Goal: Information Seeking & Learning: Learn about a topic

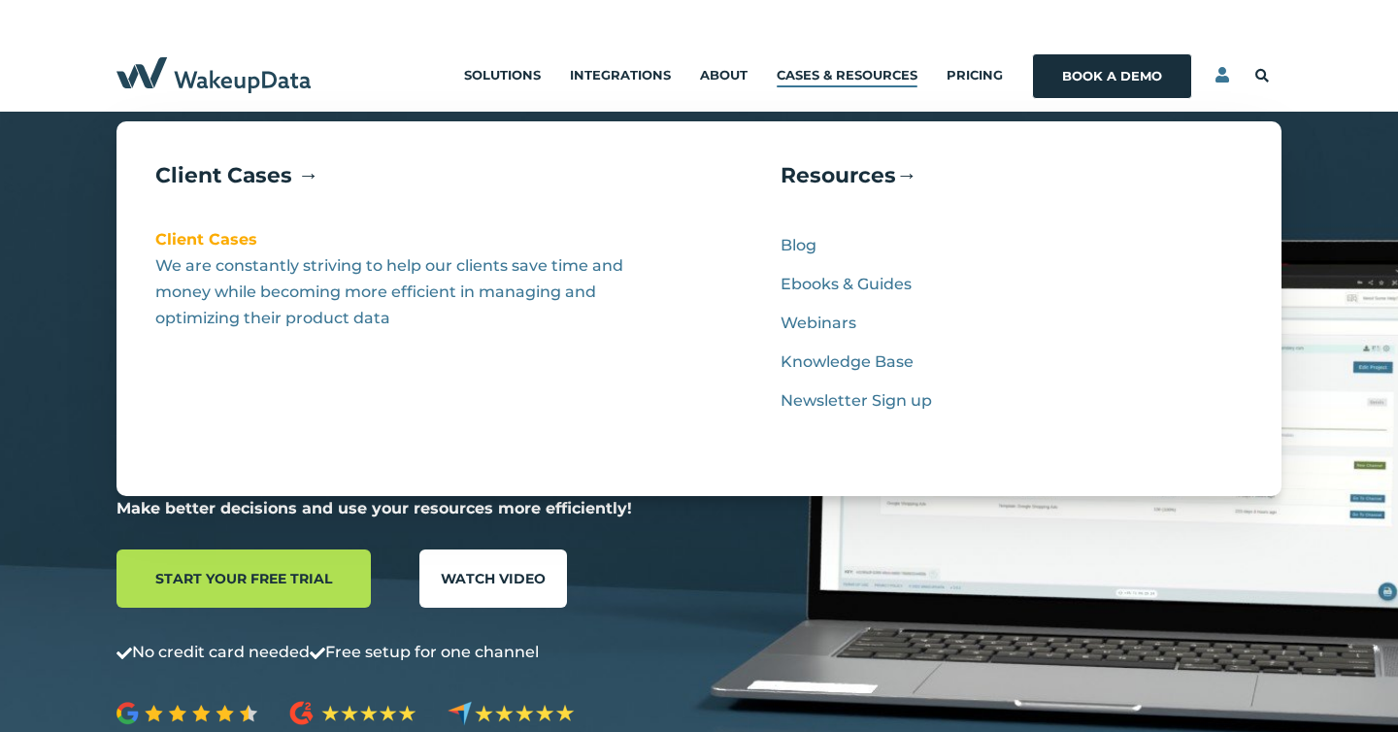
click at [229, 239] on link "Client Cases" at bounding box center [206, 239] width 102 height 18
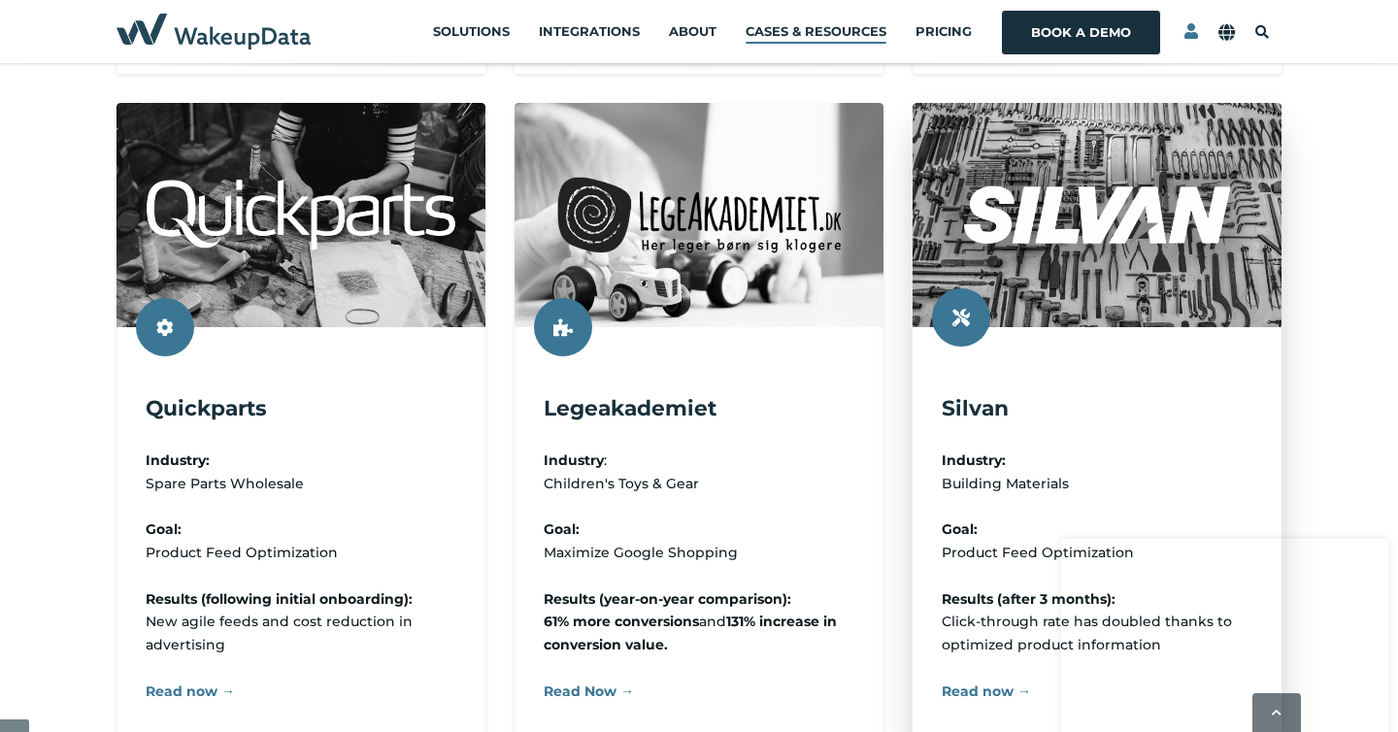
click at [954, 380] on link at bounding box center [1097, 430] width 369 height 655
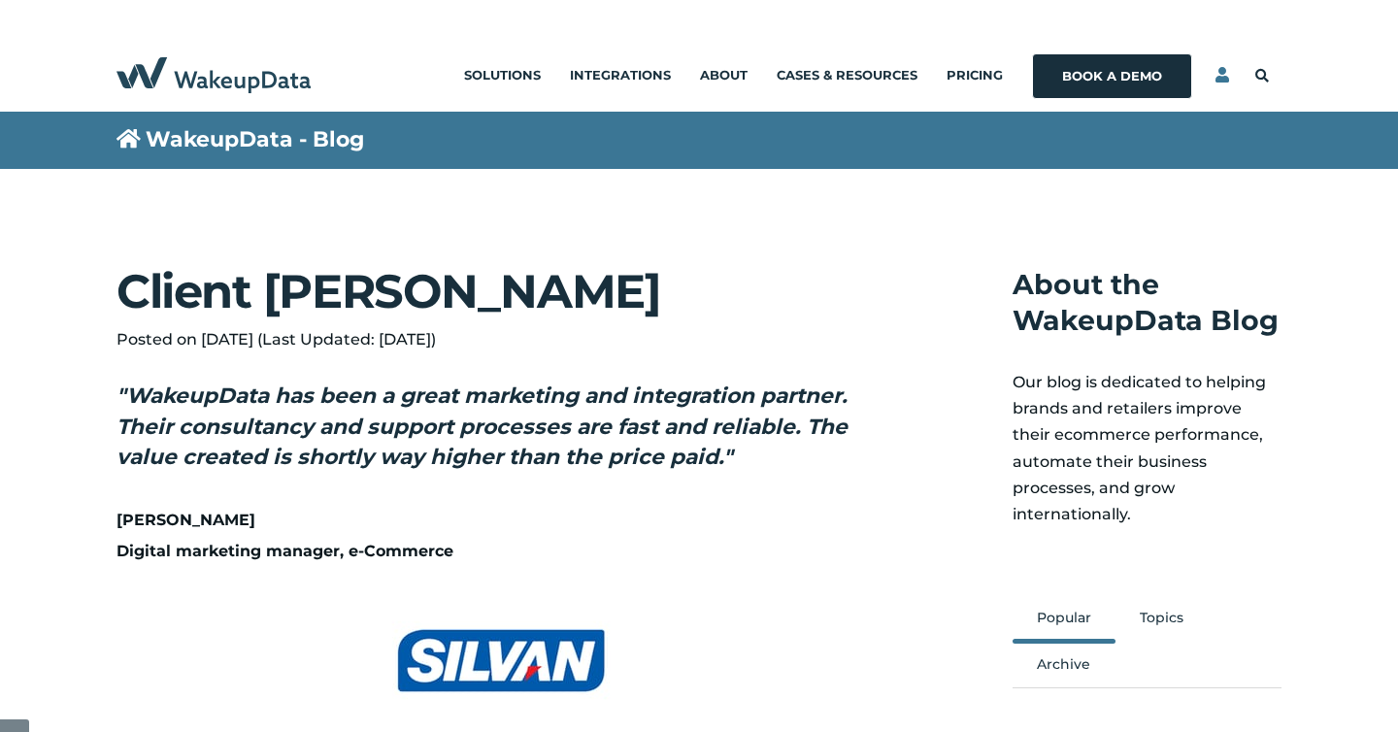
click at [501, 286] on span "Client Case - Silvan" at bounding box center [501, 291] width 769 height 51
copy span "Silvan"
